Goal: Navigation & Orientation: Find specific page/section

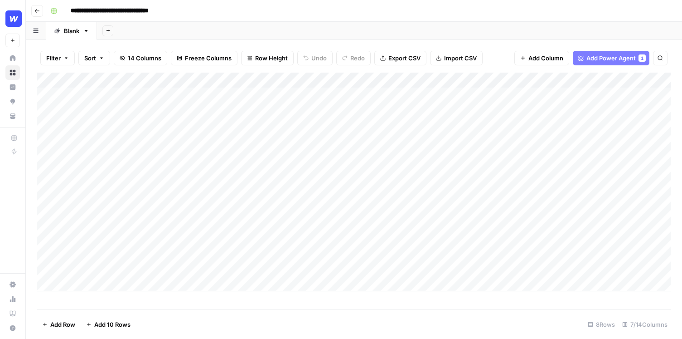
click at [46, 265] on div "Add Column" at bounding box center [354, 182] width 635 height 218
click at [63, 325] on span "Delete 1 Row" at bounding box center [60, 324] width 36 height 9
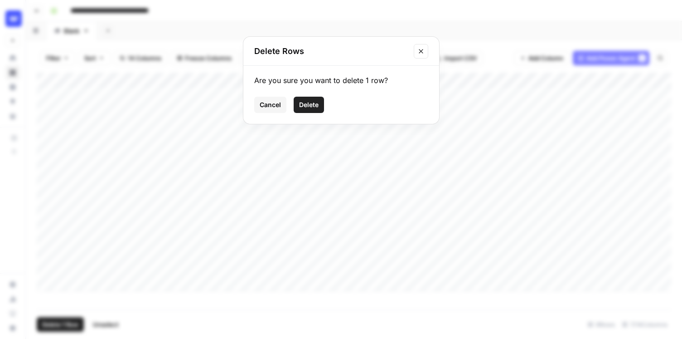
click at [311, 111] on button "Delete" at bounding box center [309, 105] width 30 height 16
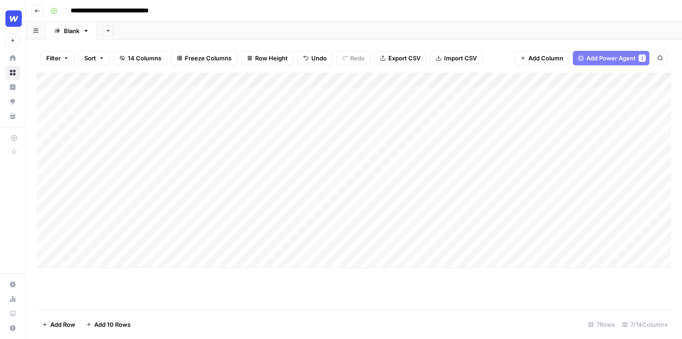
click at [87, 256] on div "Add Column" at bounding box center [354, 170] width 635 height 195
type textarea "**********"
click at [199, 303] on div "Add Column" at bounding box center [354, 191] width 635 height 237
click at [33, 11] on button "Go back" at bounding box center [37, 11] width 12 height 12
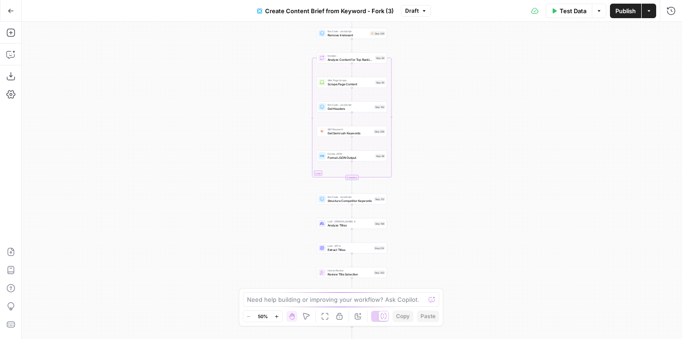
click at [11, 8] on icon "button" at bounding box center [11, 11] width 6 height 6
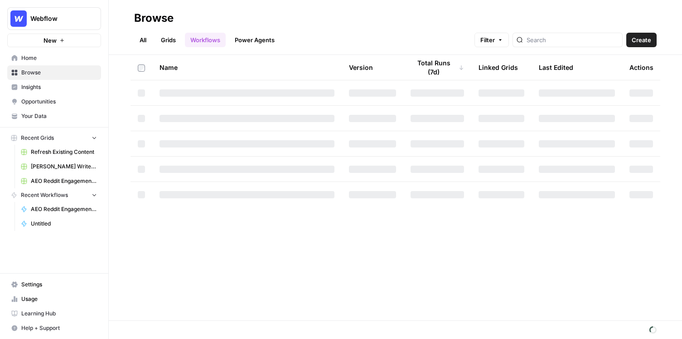
click at [55, 152] on span "Refresh Existing Content" at bounding box center [64, 152] width 66 height 8
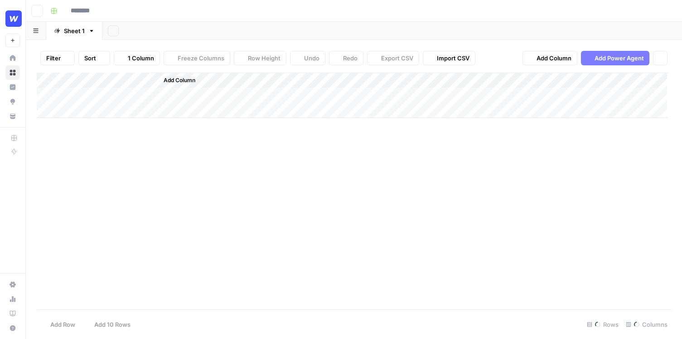
type input "**********"
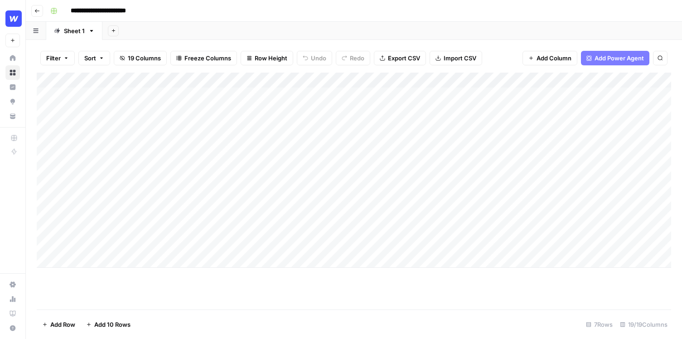
click at [458, 26] on div "Add Sheet" at bounding box center [392, 31] width 580 height 18
click at [438, 15] on div "**********" at bounding box center [360, 11] width 626 height 15
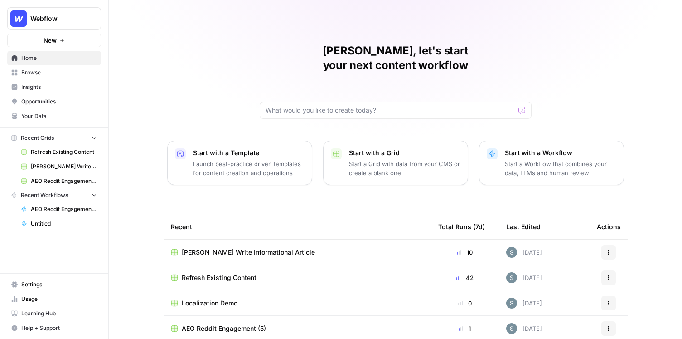
click at [62, 78] on link "Browse" at bounding box center [54, 72] width 94 height 15
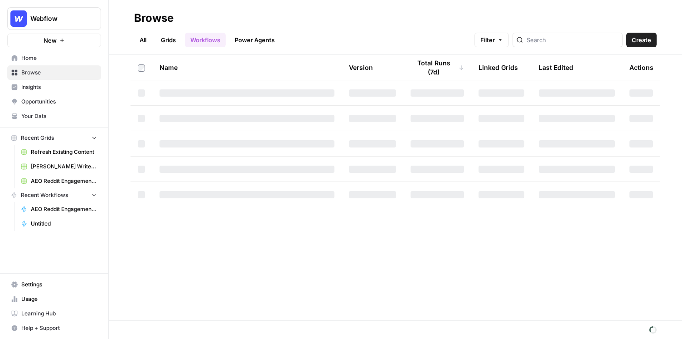
click at [87, 87] on span "Insights" at bounding box center [59, 87] width 76 height 8
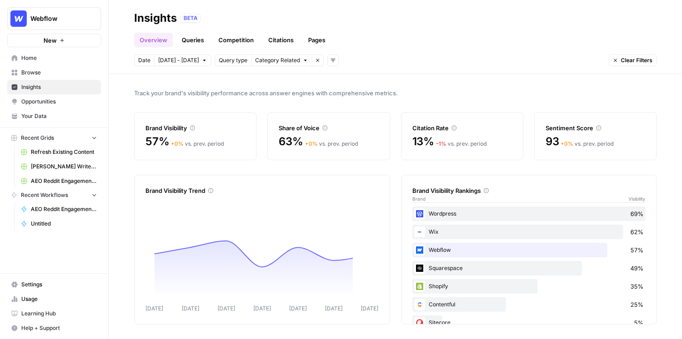
click at [76, 103] on span "Opportunities" at bounding box center [59, 101] width 76 height 8
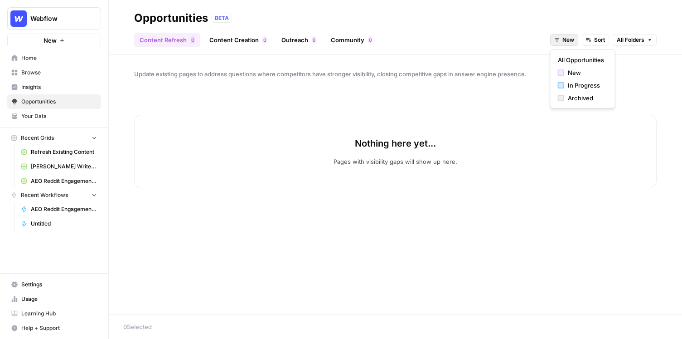
click at [567, 41] on span "New" at bounding box center [568, 40] width 12 height 8
click at [588, 43] on button "Sort" at bounding box center [595, 40] width 27 height 12
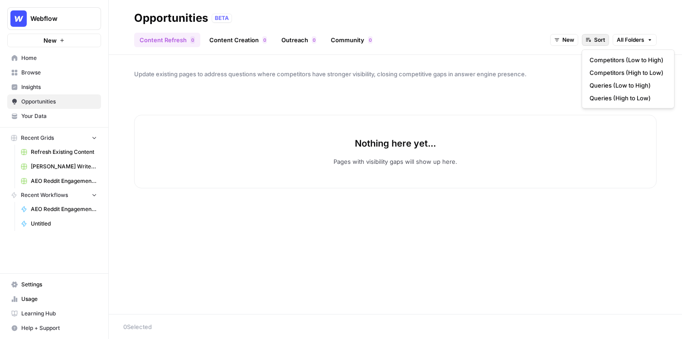
click at [635, 37] on span "All Folders" at bounding box center [631, 40] width 28 height 8
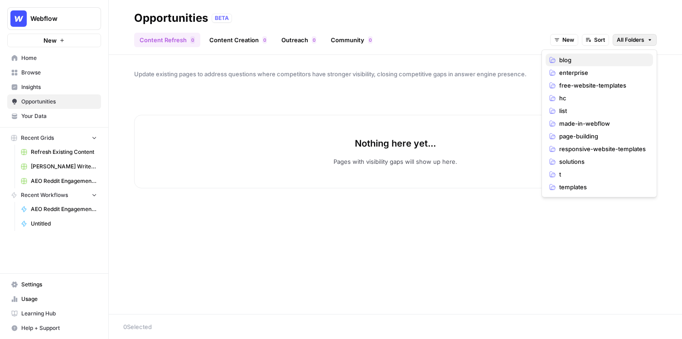
click at [606, 57] on span "blog" at bounding box center [602, 59] width 87 height 9
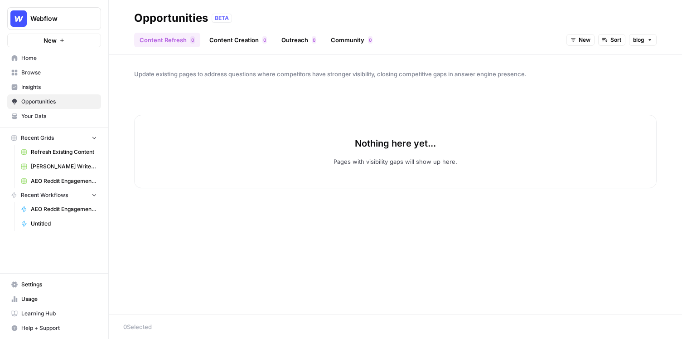
click at [642, 36] on span "blog" at bounding box center [638, 40] width 11 height 8
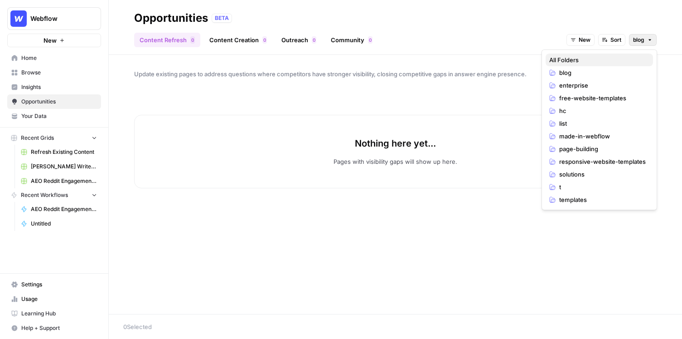
click at [619, 58] on span "All Folders" at bounding box center [597, 59] width 97 height 9
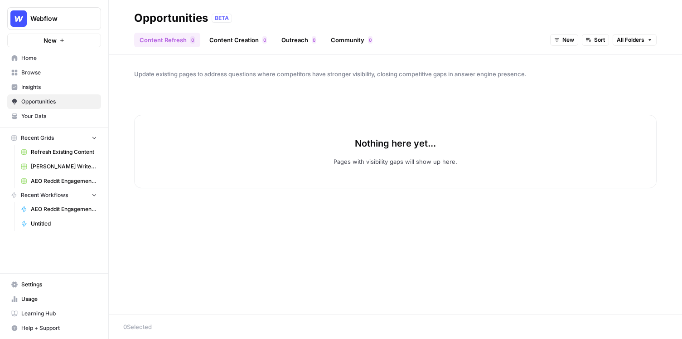
click at [572, 39] on span "New" at bounding box center [568, 40] width 12 height 8
click at [572, 73] on span "New" at bounding box center [586, 72] width 36 height 9
click at [565, 41] on span "New" at bounding box center [568, 40] width 12 height 8
click at [565, 86] on div "In Progress" at bounding box center [583, 85] width 50 height 9
click at [562, 41] on span "In Progress" at bounding box center [559, 40] width 30 height 8
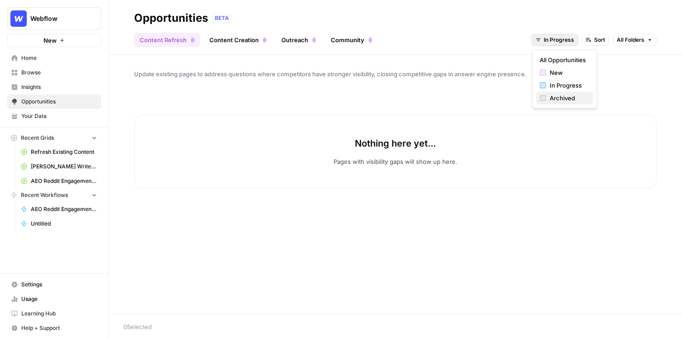
click at [559, 97] on span "Archived" at bounding box center [568, 97] width 36 height 9
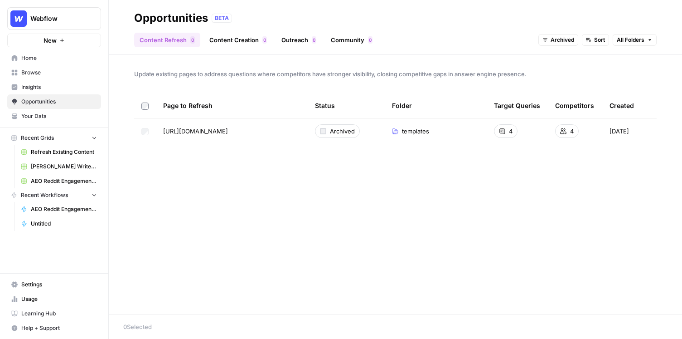
click at [594, 40] on span "Sort" at bounding box center [599, 40] width 11 height 8
click at [219, 40] on link "Content Creation 0" at bounding box center [238, 40] width 68 height 15
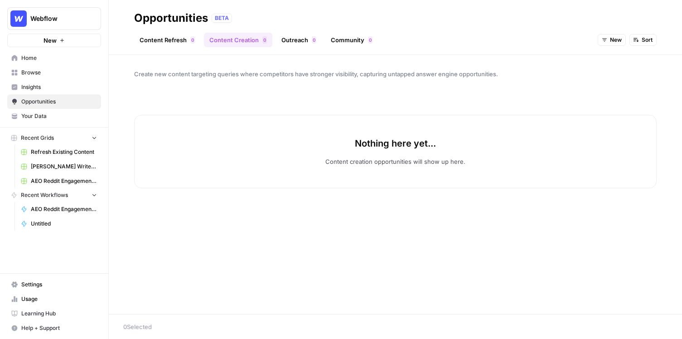
click at [611, 32] on div "Content Refresh 0 Content Creation 0 Outreach 0 Community 0 New Sort" at bounding box center [395, 36] width 523 height 22
click at [611, 36] on span "New" at bounding box center [616, 40] width 12 height 8
click at [608, 98] on div "button" at bounding box center [609, 98] width 6 height 6
click at [295, 37] on link "Outreach 0" at bounding box center [299, 40] width 46 height 15
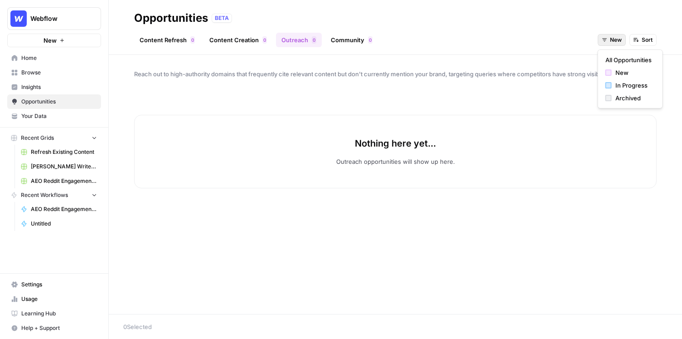
click at [606, 41] on icon "button" at bounding box center [604, 39] width 5 height 5
click at [606, 99] on div "button" at bounding box center [609, 98] width 6 height 6
click at [616, 42] on span "Archived" at bounding box center [610, 40] width 24 height 8
click at [599, 69] on div "New" at bounding box center [619, 72] width 50 height 9
click at [167, 40] on link "Content Refresh 0" at bounding box center [167, 40] width 66 height 15
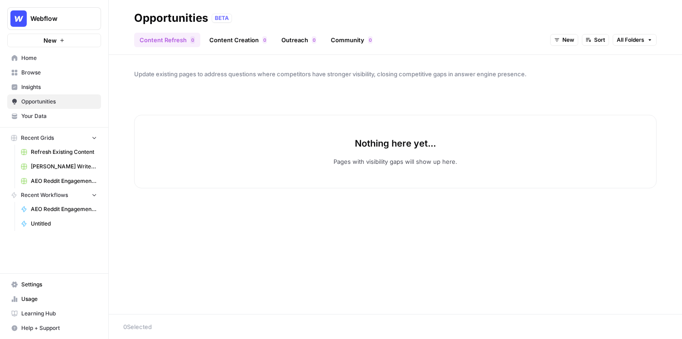
click at [567, 43] on span "New" at bounding box center [568, 40] width 12 height 8
click at [573, 101] on span "Archived" at bounding box center [586, 97] width 36 height 9
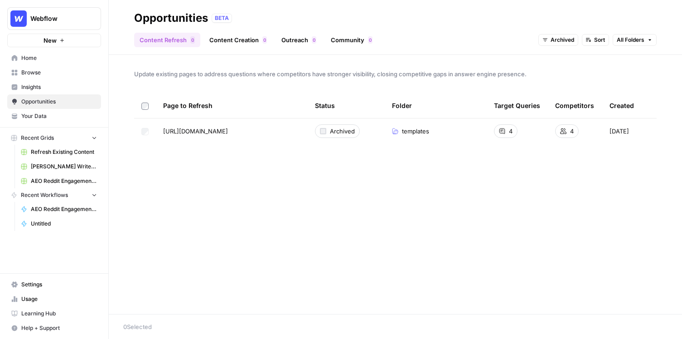
click at [40, 70] on span "Browse" at bounding box center [59, 72] width 76 height 8
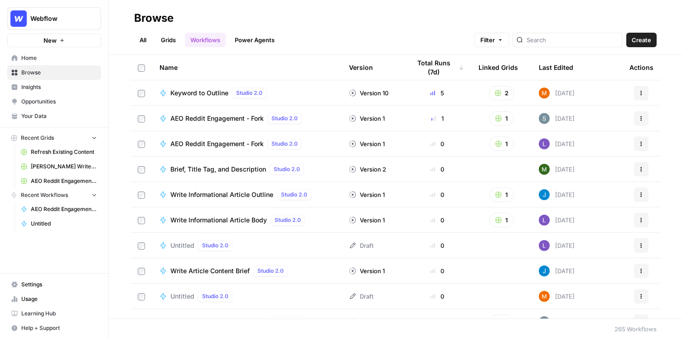
click at [43, 109] on link "Your Data" at bounding box center [54, 116] width 94 height 15
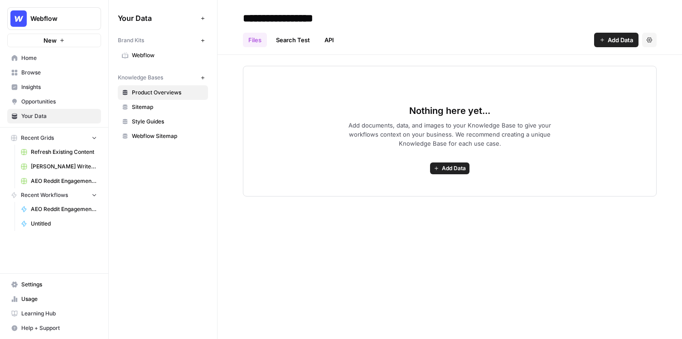
click at [396, 289] on div "**********" at bounding box center [450, 169] width 465 height 339
click at [161, 101] on link "Sitemap" at bounding box center [163, 107] width 90 height 15
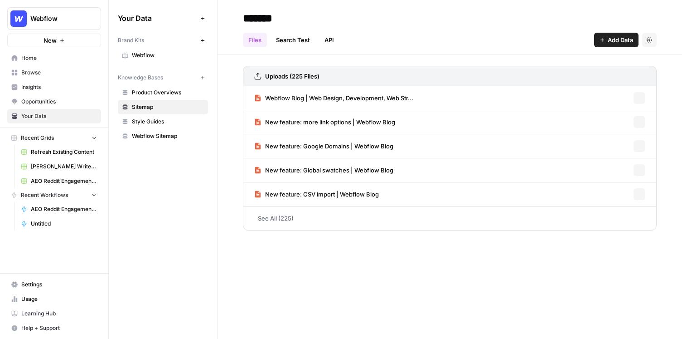
click at [160, 53] on span "Webflow" at bounding box center [168, 55] width 72 height 8
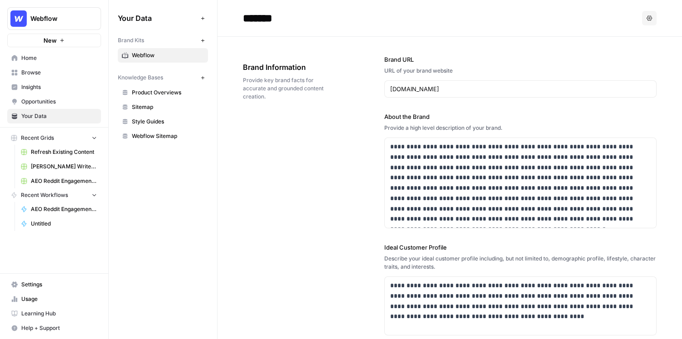
click at [297, 139] on div "**********" at bounding box center [450, 294] width 414 height 515
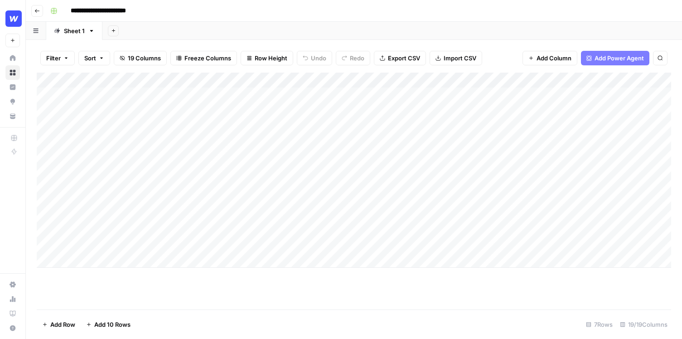
click at [30, 10] on header "**********" at bounding box center [354, 11] width 656 height 22
click at [35, 10] on icon "button" at bounding box center [36, 10] width 5 height 5
